Goal: Information Seeking & Learning: Learn about a topic

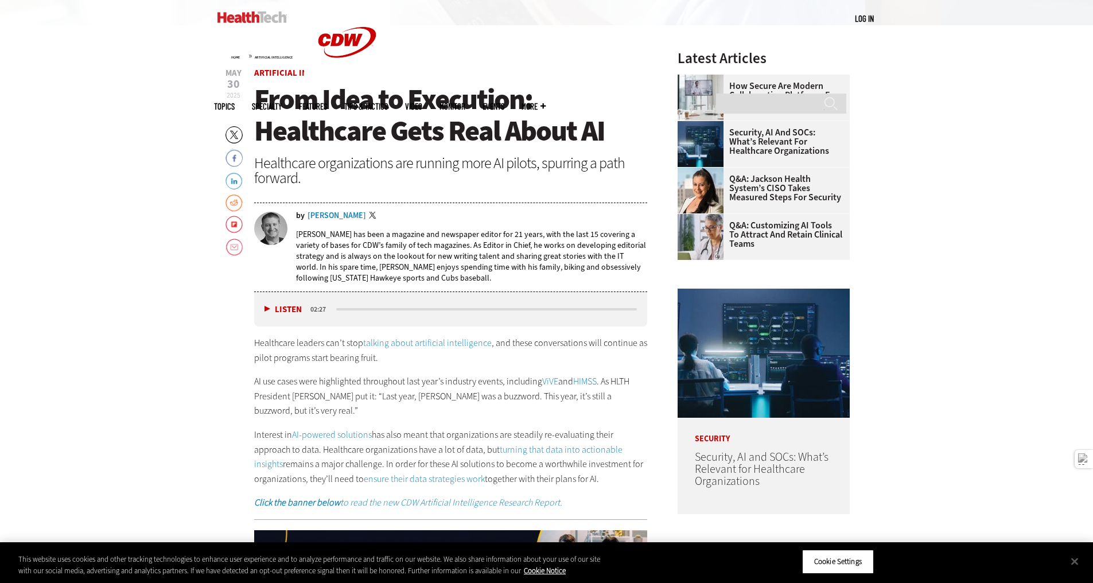
scroll to position [459, 0]
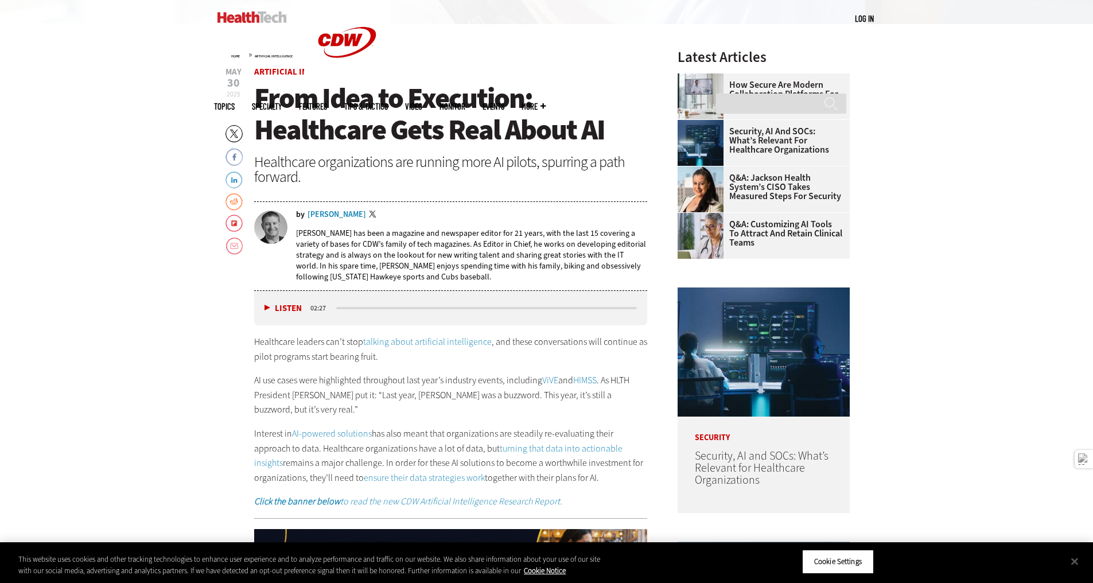
click at [267, 308] on button "Listen" at bounding box center [283, 308] width 37 height 9
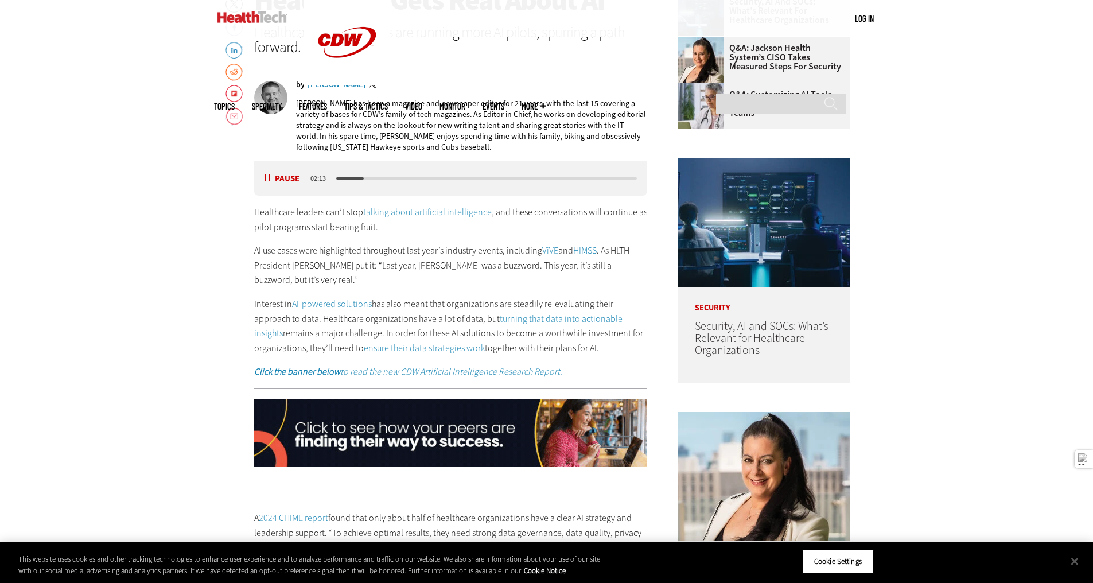
scroll to position [588, 0]
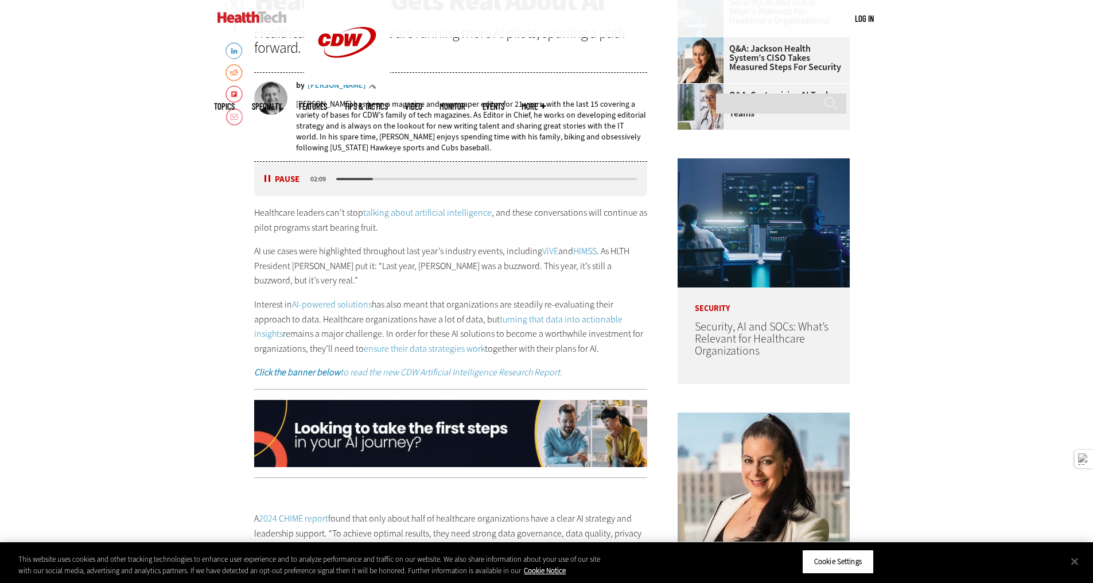
click at [266, 177] on button "Pause" at bounding box center [283, 179] width 36 height 9
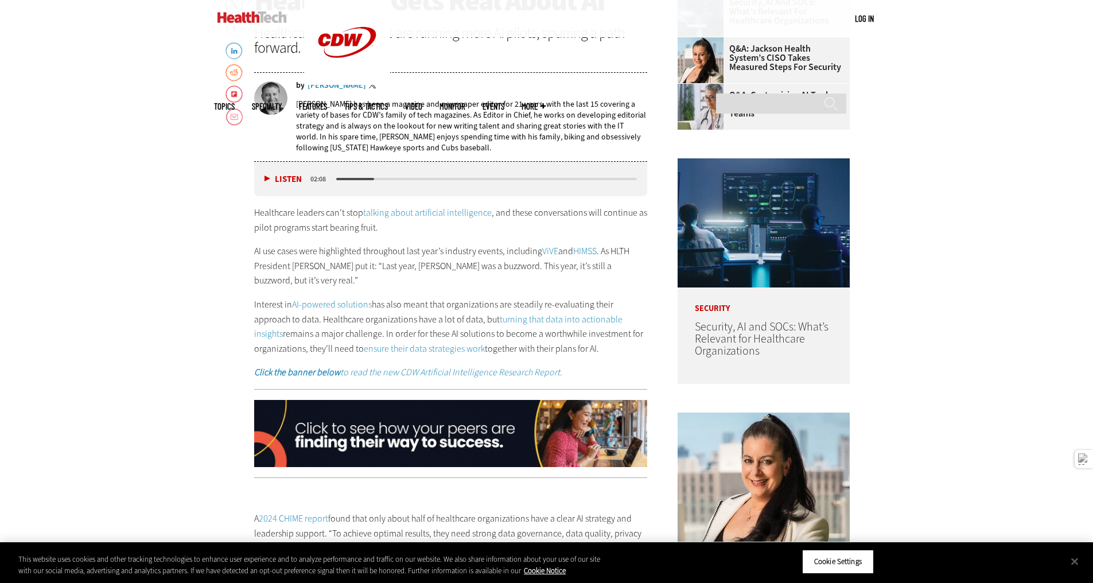
click at [537, 313] on link "turning that data into actionable insights" at bounding box center [438, 326] width 368 height 27
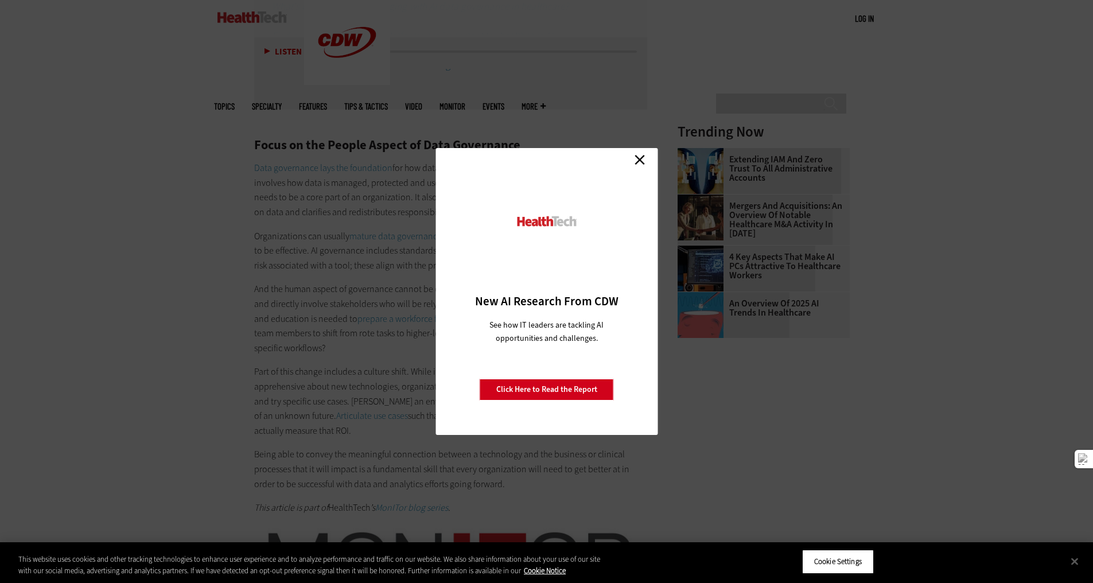
scroll to position [1583, 0]
click at [639, 160] on link "Close" at bounding box center [639, 159] width 17 height 17
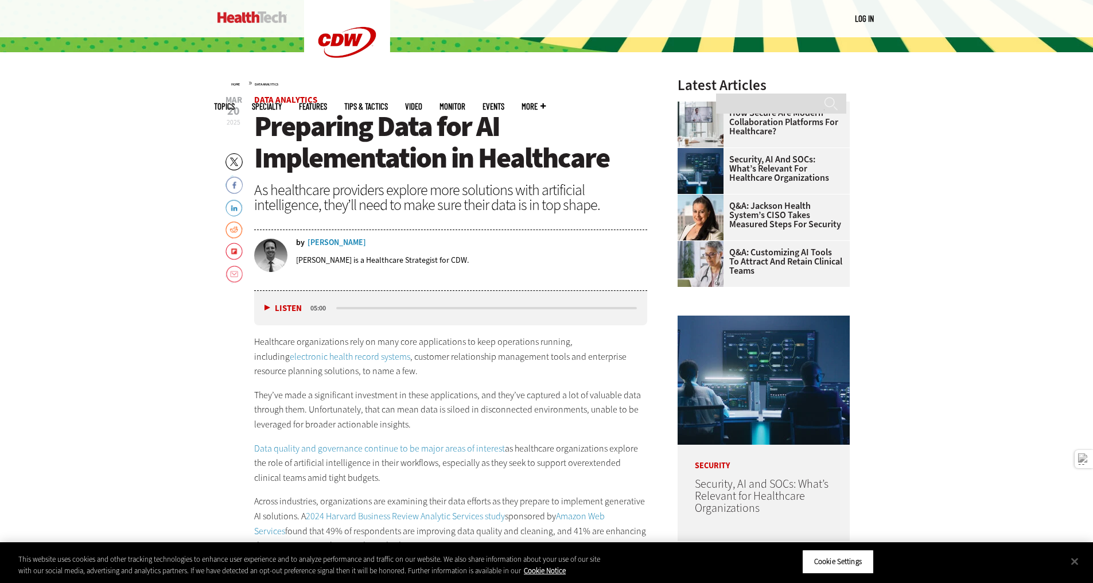
scroll to position [430, 0]
